Goal: Task Accomplishment & Management: Manage account settings

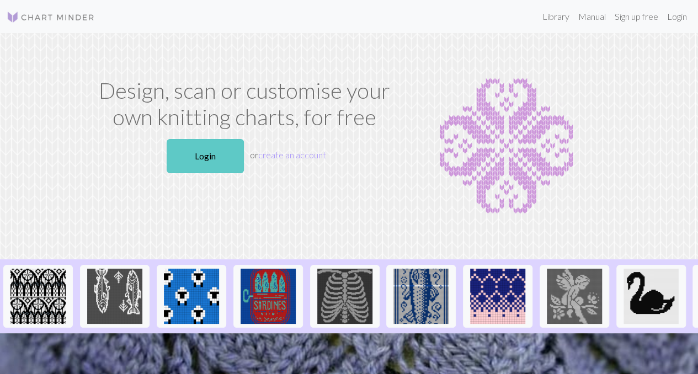
drag, startPoint x: 199, startPoint y: 138, endPoint x: 199, endPoint y: 152, distance: 13.8
click at [199, 152] on p "Login or create an account" at bounding box center [244, 156] width 301 height 43
click at [199, 152] on link "Login" at bounding box center [205, 156] width 77 height 34
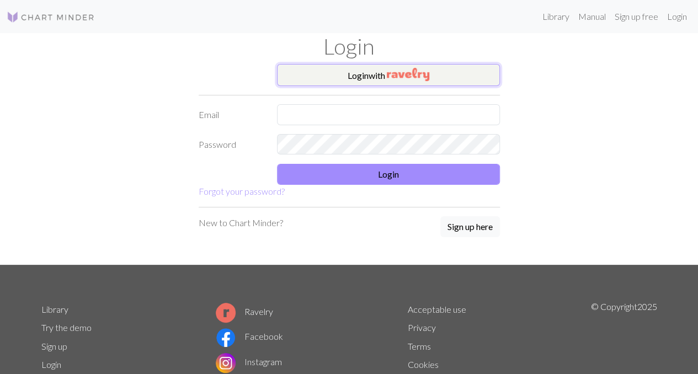
click at [360, 79] on button "Login with" at bounding box center [388, 75] width 223 height 22
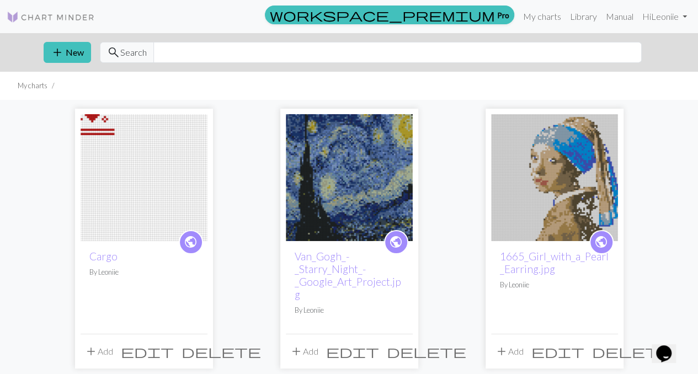
click at [142, 152] on img at bounding box center [144, 177] width 127 height 127
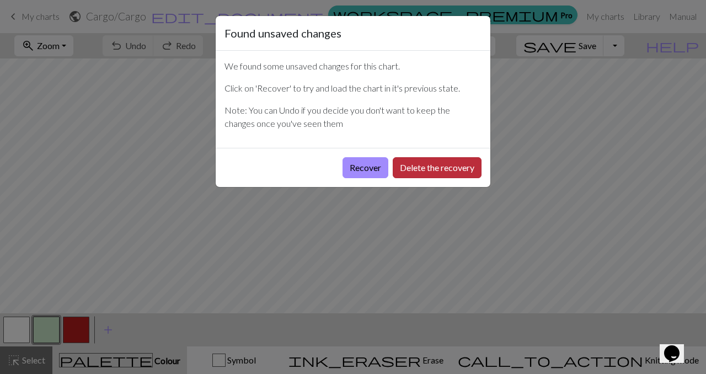
click at [423, 167] on button "Delete the recovery" at bounding box center [437, 167] width 89 height 21
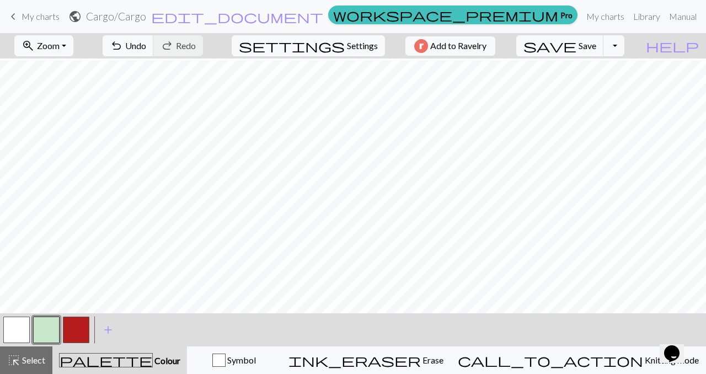
scroll to position [119, 0]
